Goal: Task Accomplishment & Management: Complete application form

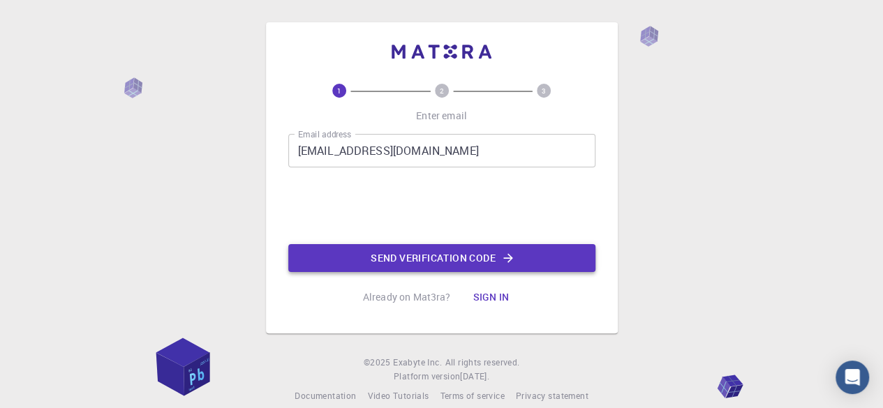
click at [410, 257] on button "Send verification code" at bounding box center [441, 258] width 307 height 28
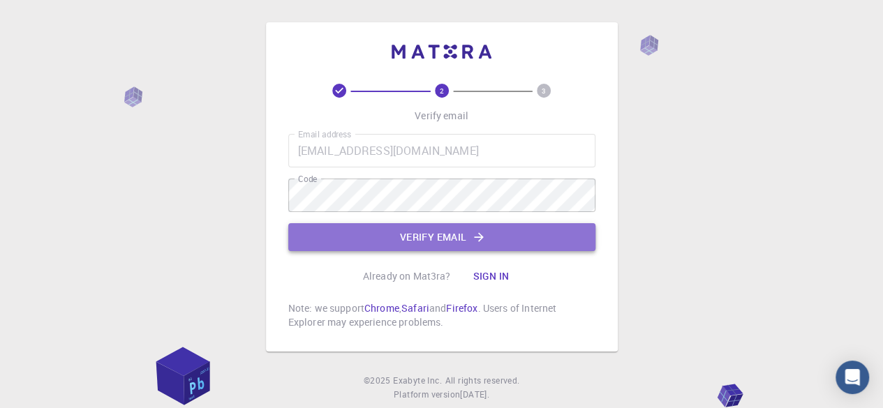
click at [343, 239] on button "Verify email" at bounding box center [441, 237] width 307 height 28
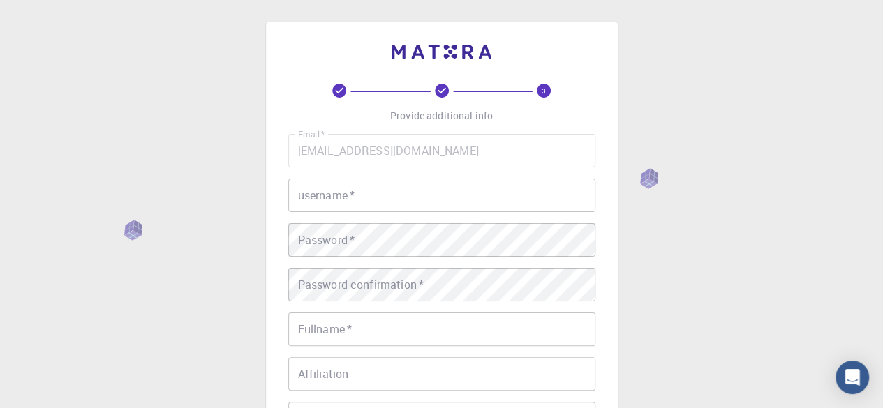
click at [356, 196] on input "username   *" at bounding box center [441, 195] width 307 height 33
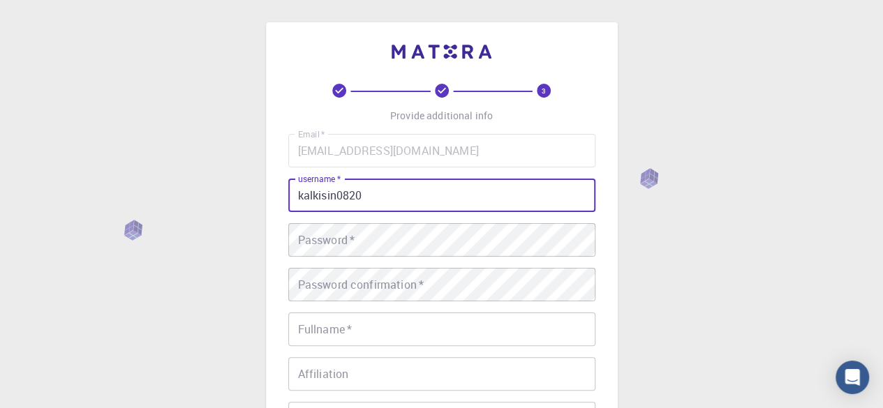
type input "kalkisin0820"
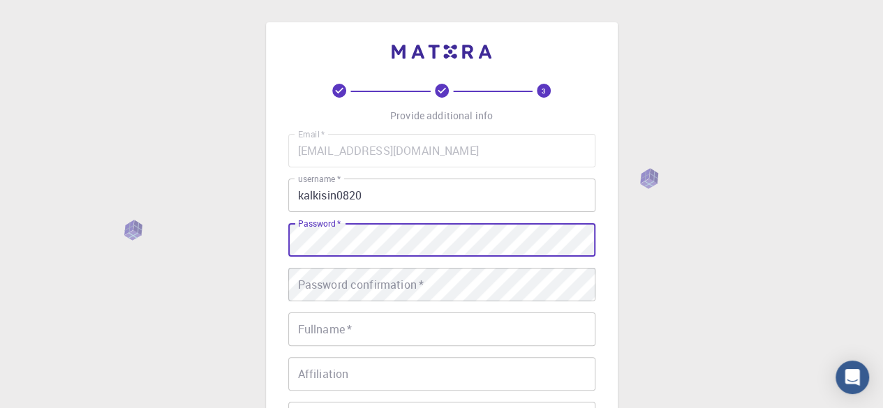
click at [385, 273] on div "Password confirmation   * Password confirmation   *" at bounding box center [441, 284] width 307 height 33
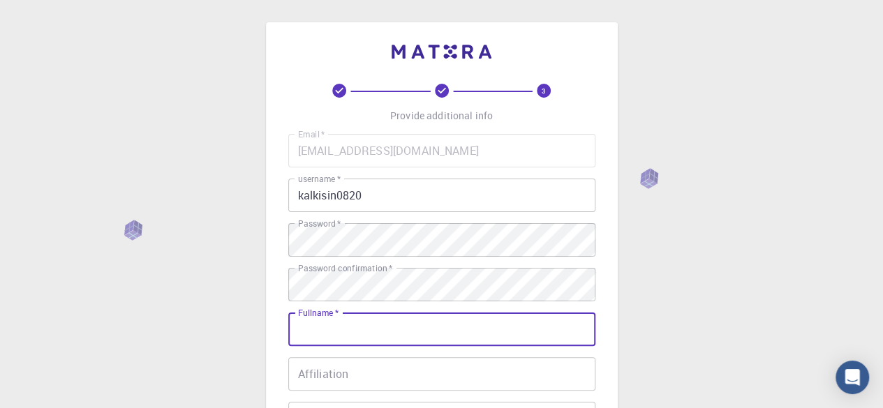
click at [364, 336] on input "Fullname   *" at bounding box center [441, 329] width 307 height 33
click at [300, 334] on input "prajwal Ashokaraddy Katralli" at bounding box center [441, 329] width 307 height 33
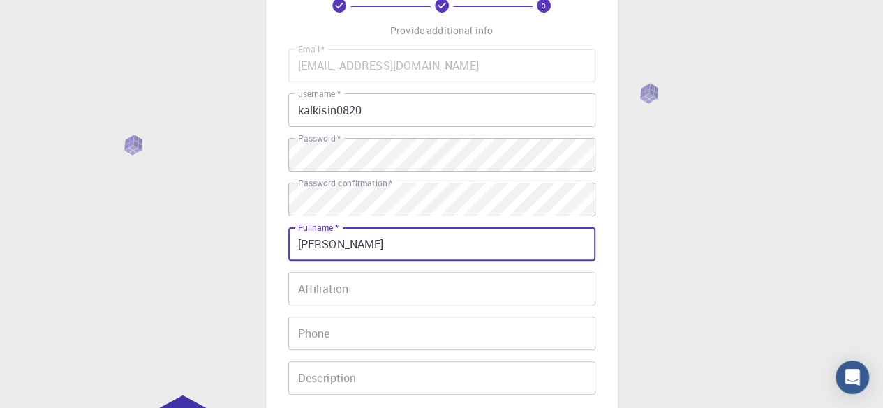
scroll to position [86, 0]
type input "[PERSON_NAME]"
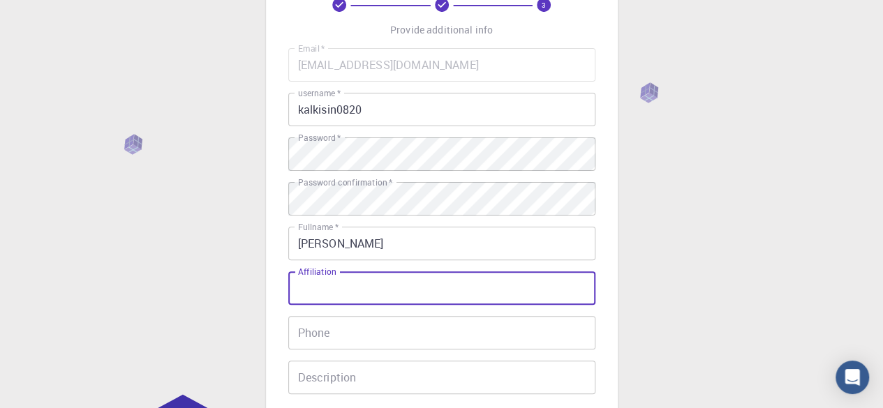
click at [384, 293] on input "Affiliation" at bounding box center [441, 287] width 307 height 33
type input "Research scholar"
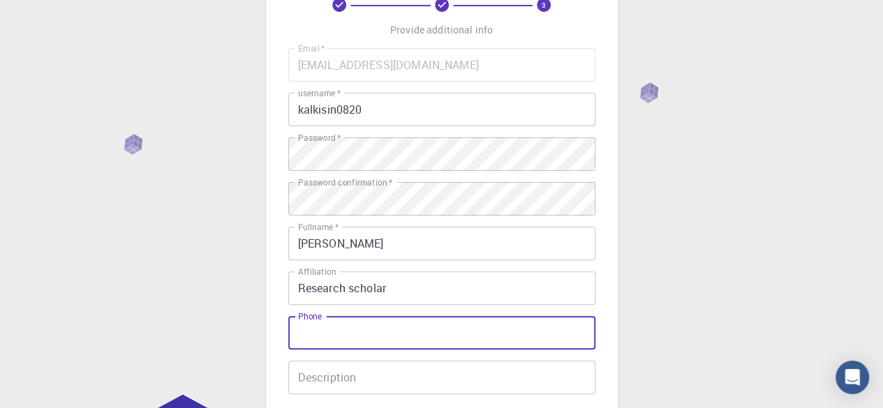
click at [357, 327] on input "Phone" at bounding box center [441, 332] width 307 height 33
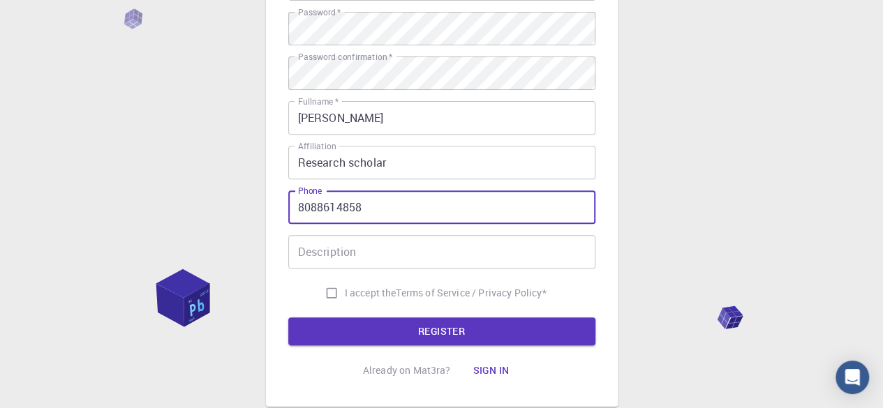
scroll to position [227, 0]
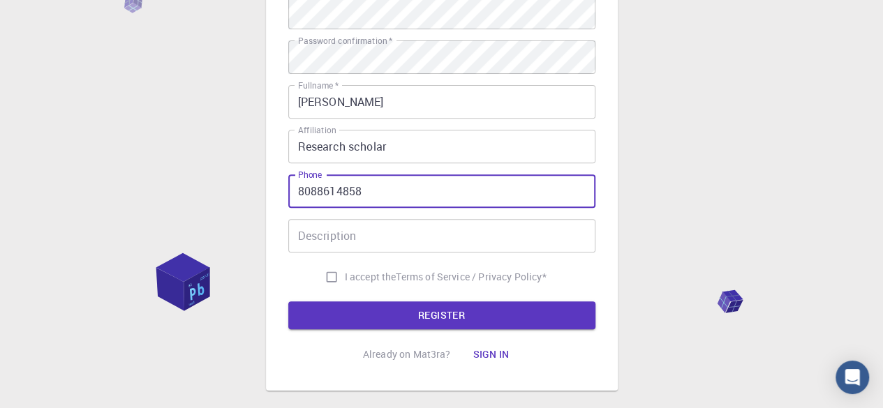
type input "8088614858"
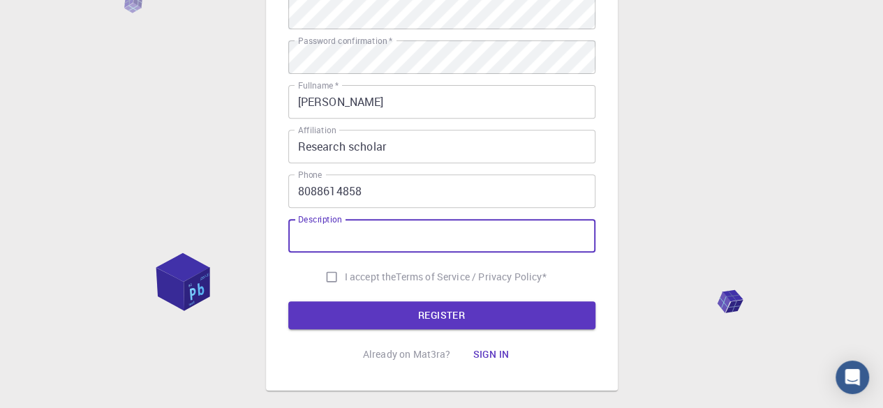
click at [375, 228] on input "Description" at bounding box center [441, 235] width 307 height 33
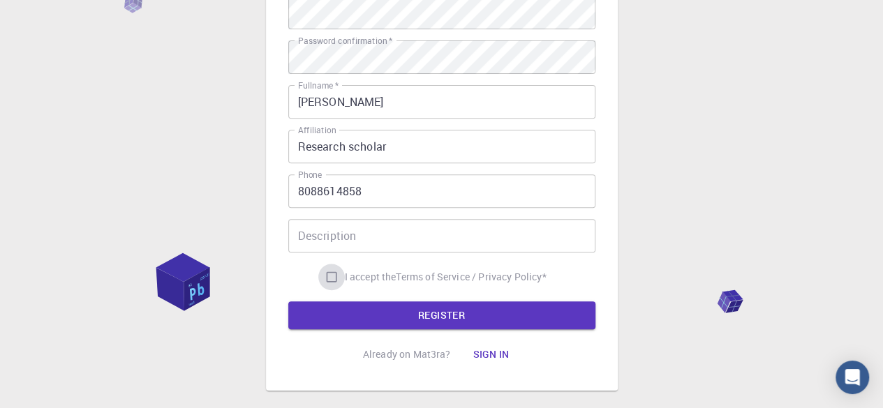
click at [327, 278] on input "I accept the Terms of Service / Privacy Policy *" at bounding box center [331, 277] width 27 height 27
checkbox input "true"
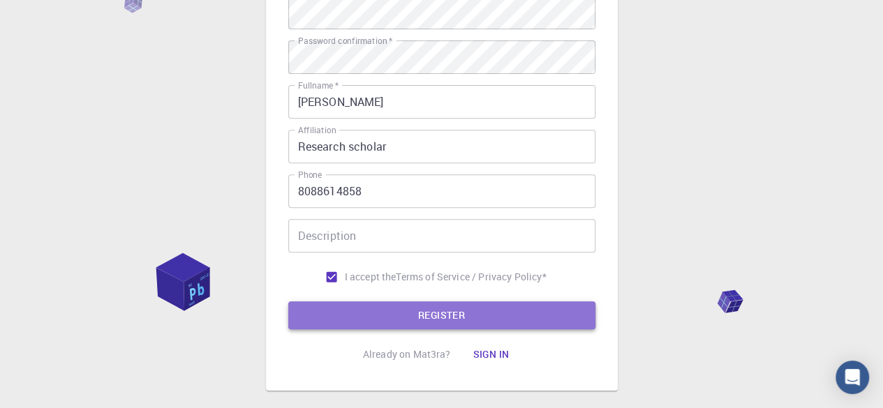
click at [396, 315] on button "REGISTER" at bounding box center [441, 315] width 307 height 28
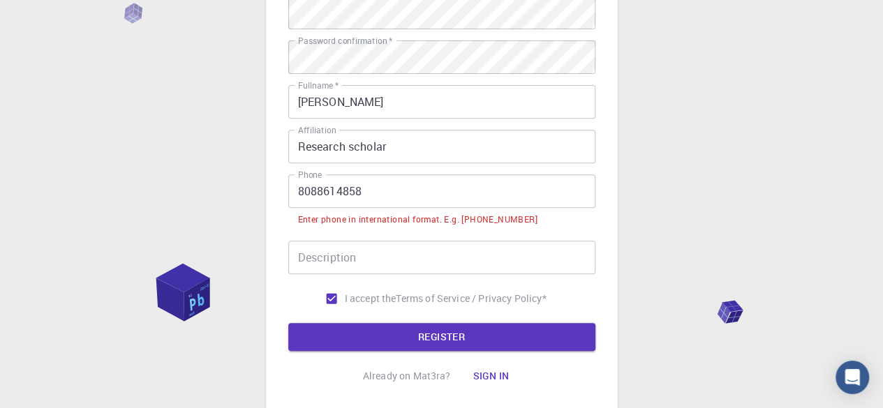
click at [294, 195] on input "8088614858" at bounding box center [441, 190] width 307 height 33
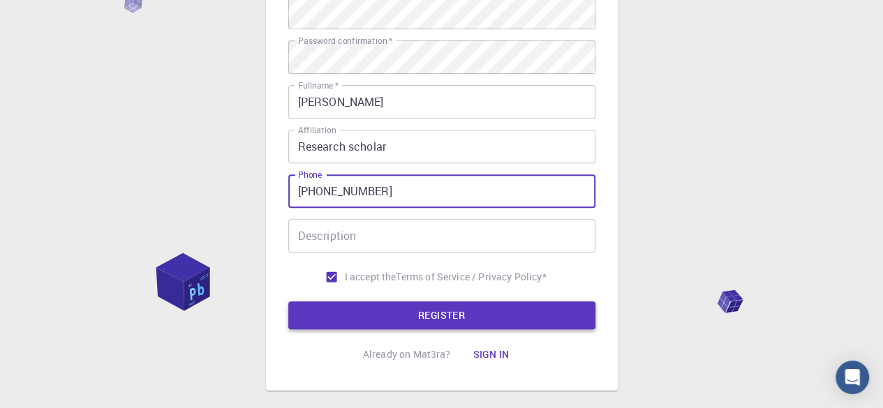
type input "+918088614858"
click at [422, 316] on button "REGISTER" at bounding box center [441, 315] width 307 height 28
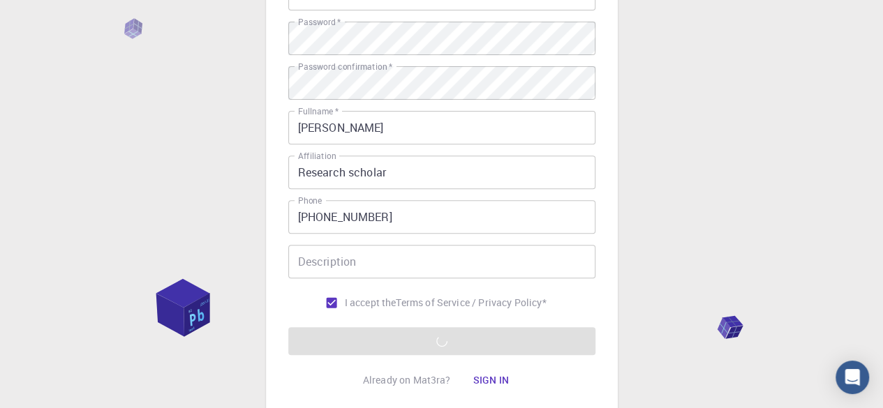
scroll to position [303, 0]
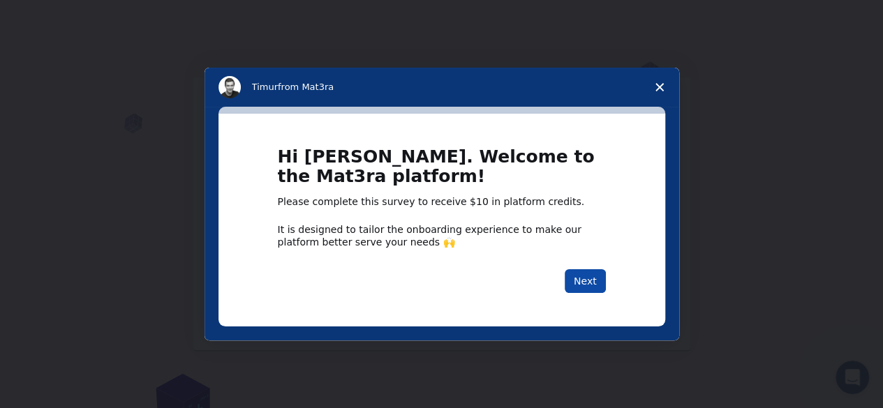
click at [579, 287] on button "Next" at bounding box center [584, 281] width 41 height 24
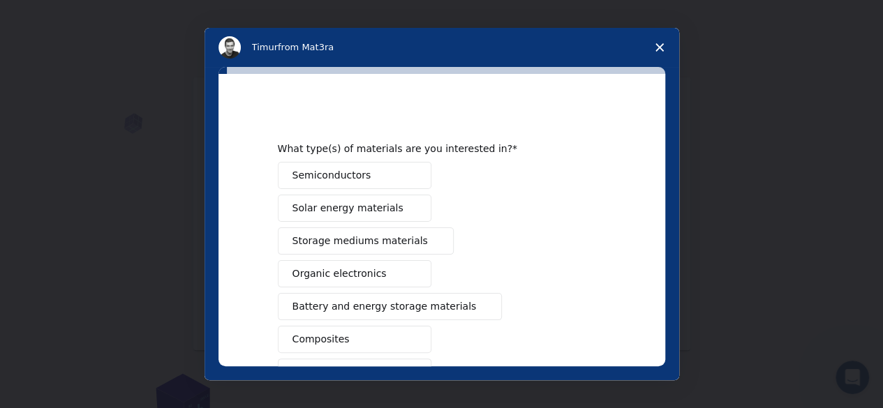
click at [659, 45] on icon "Close survey" at bounding box center [659, 47] width 8 height 8
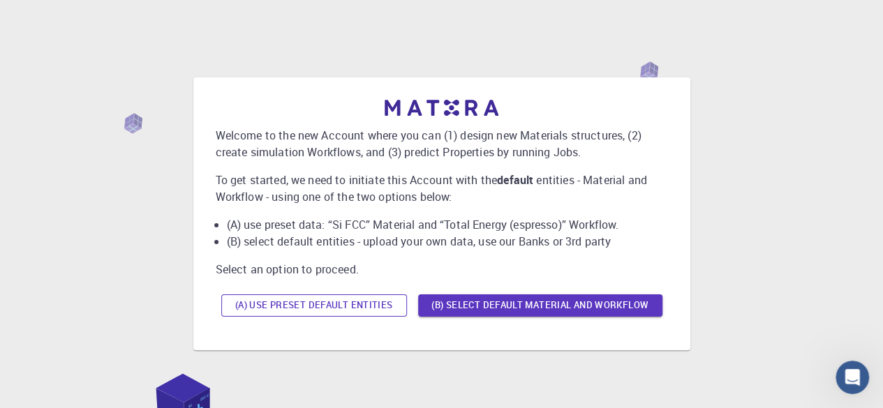
click at [328, 303] on button "(A) Use preset default entities" at bounding box center [314, 305] width 186 height 22
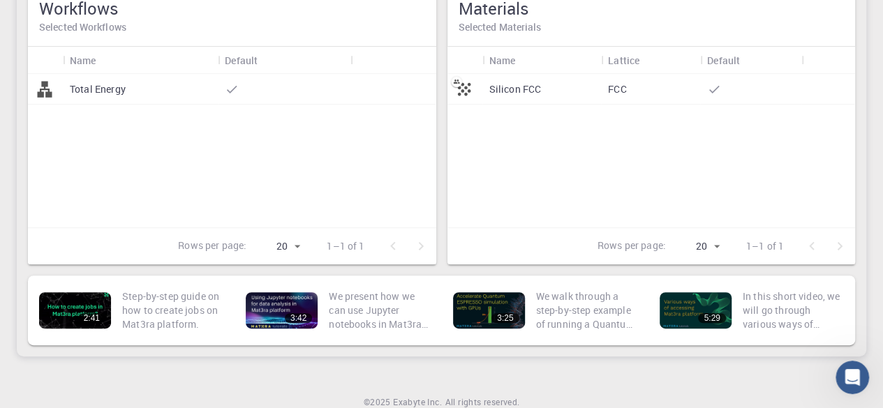
scroll to position [120, 0]
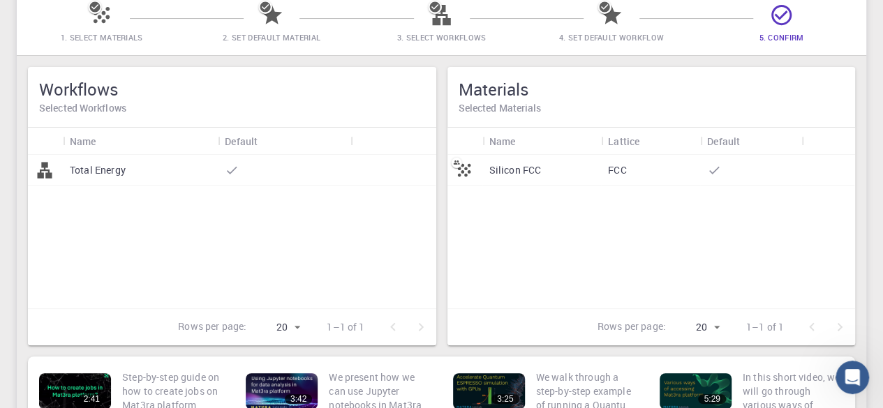
click at [201, 197] on div "Total Energy" at bounding box center [232, 232] width 408 height 154
click at [278, 182] on div at bounding box center [284, 170] width 133 height 31
